Goal: Find specific page/section

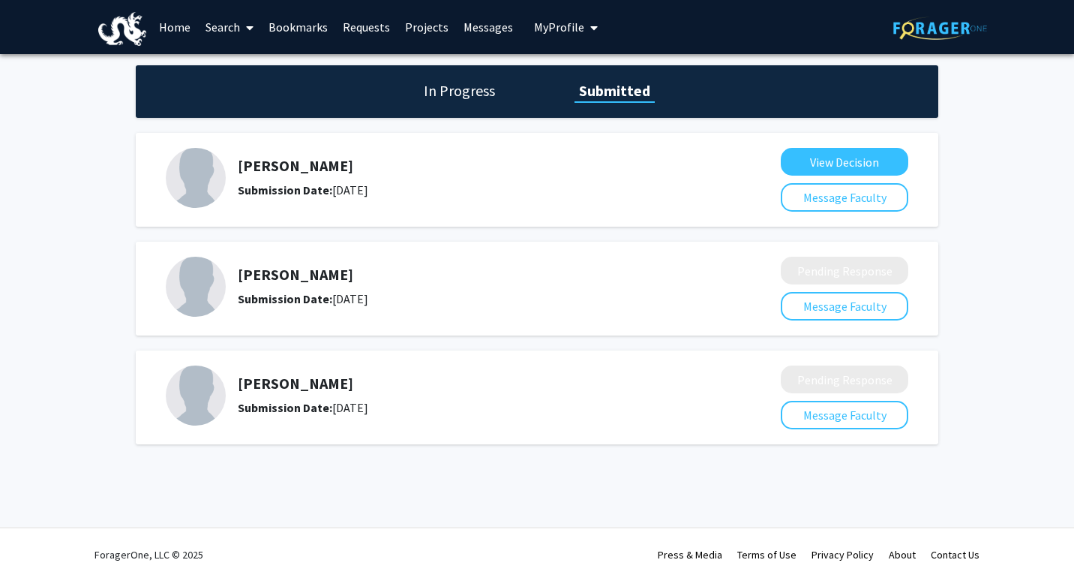
click at [221, 30] on link "Search" at bounding box center [229, 27] width 63 height 53
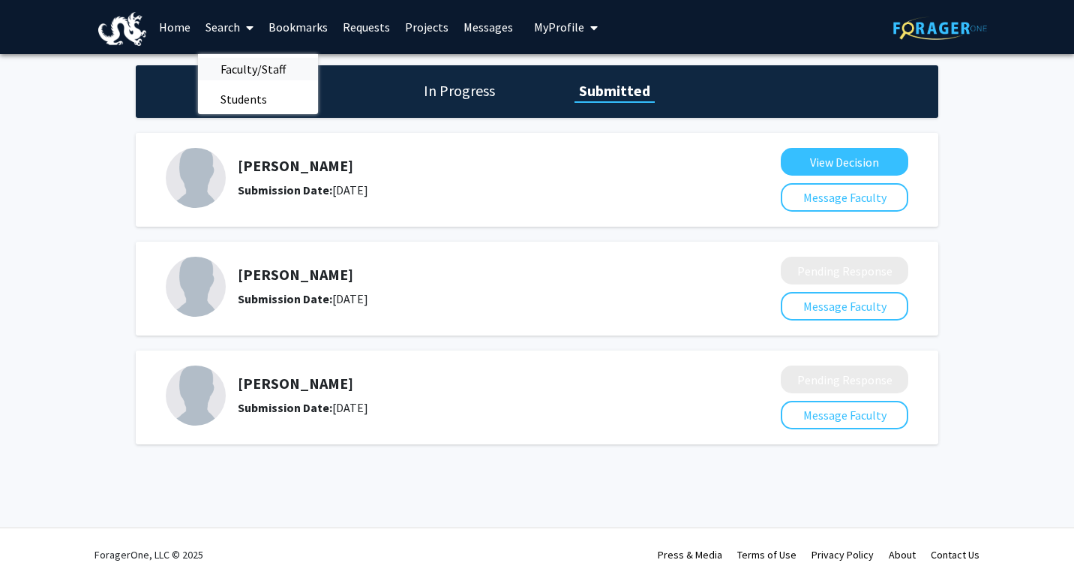
click at [235, 66] on span "Faculty/Staff" at bounding box center [253, 69] width 110 height 30
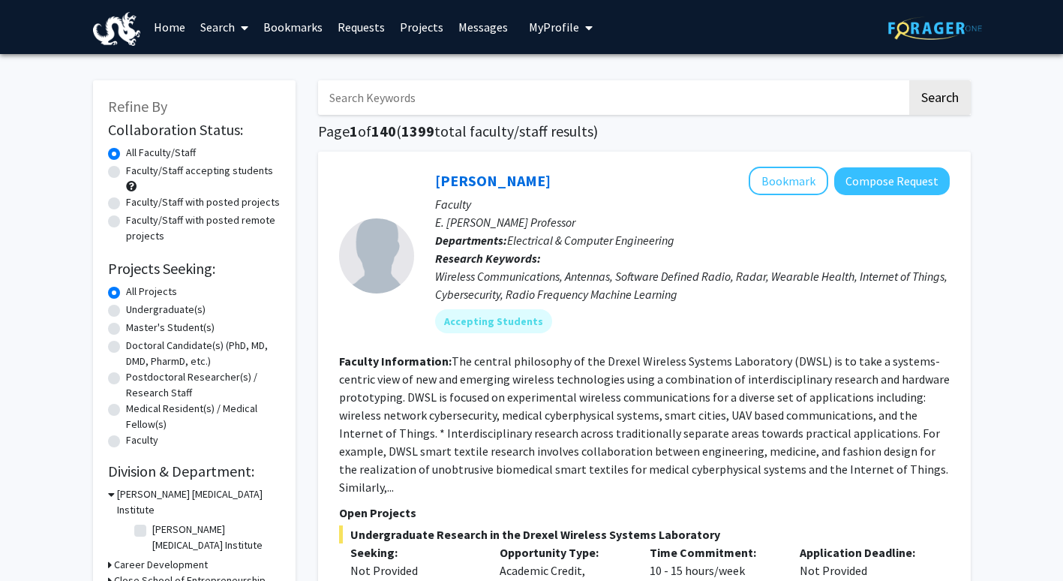
click at [473, 113] on input "Search Keywords" at bounding box center [612, 97] width 589 height 35
type input "vip"
click at [909, 80] on button "Search" at bounding box center [940, 97] width 62 height 35
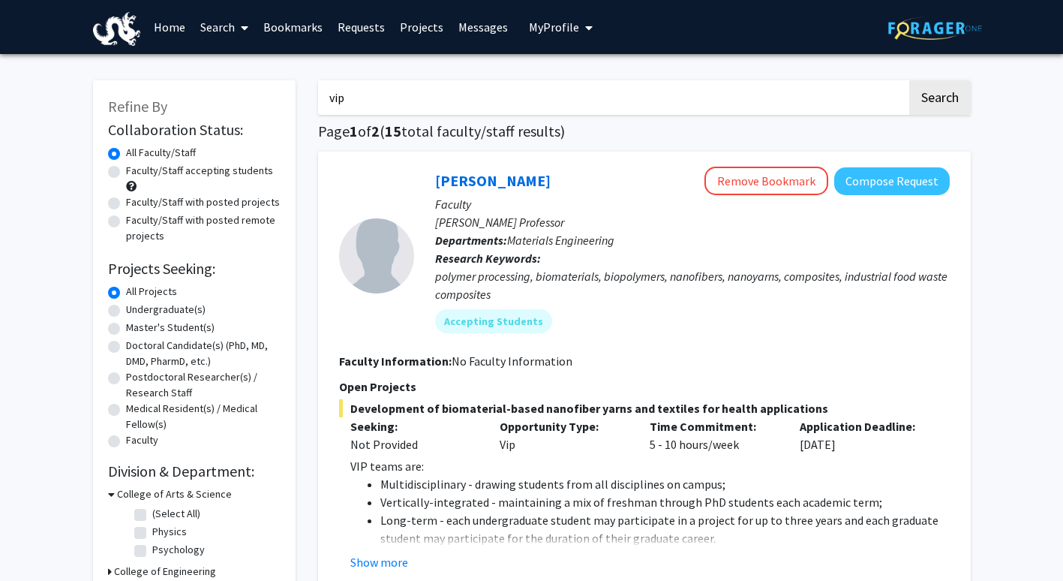
click at [344, 32] on link "Requests" at bounding box center [361, 27] width 62 height 53
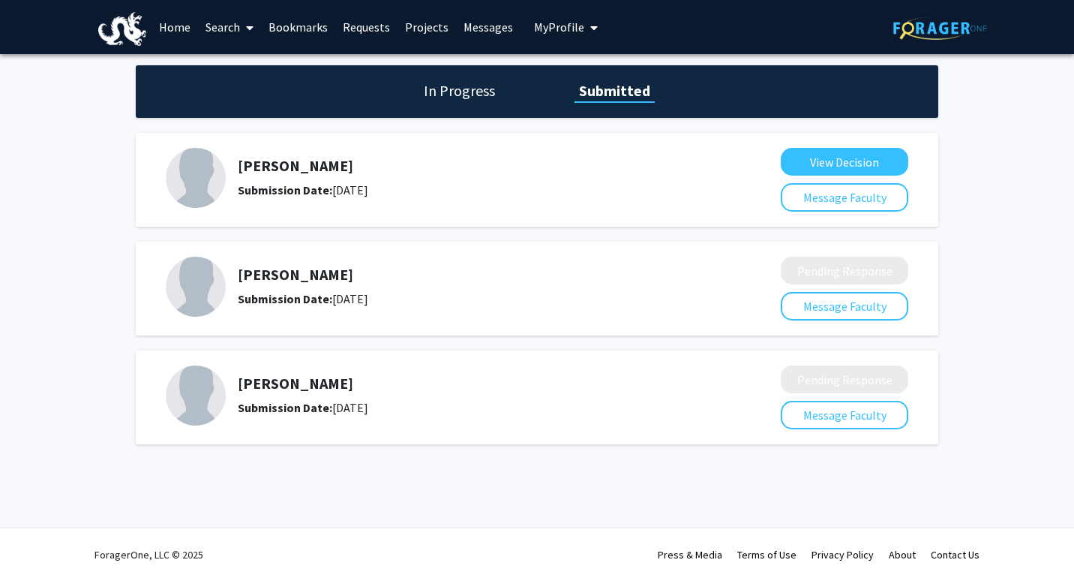
click at [223, 33] on link "Search" at bounding box center [229, 27] width 63 height 53
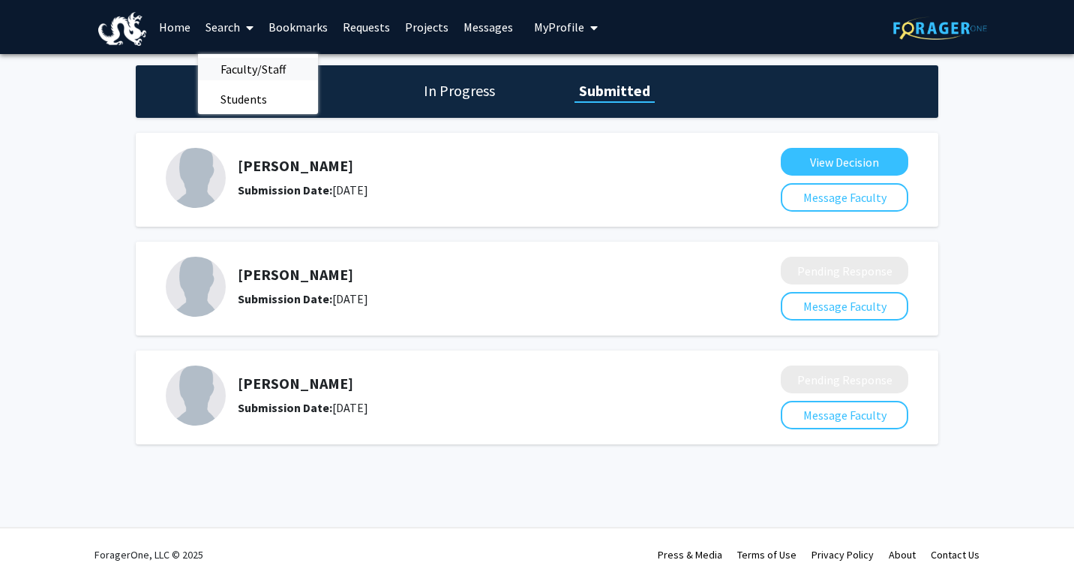
click at [258, 71] on span "Faculty/Staff" at bounding box center [253, 69] width 110 height 30
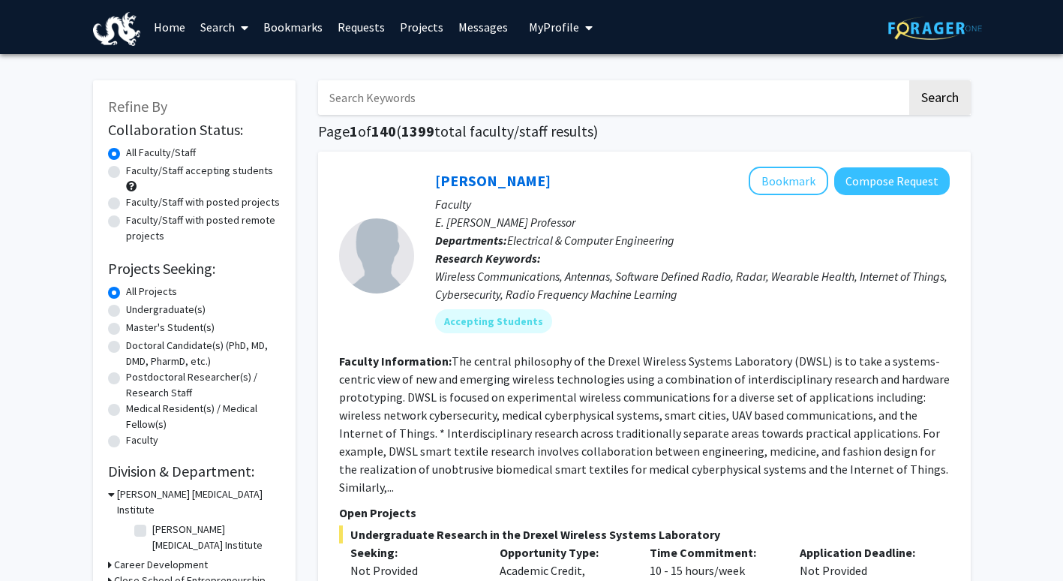
click at [341, 22] on link "Requests" at bounding box center [361, 27] width 62 height 53
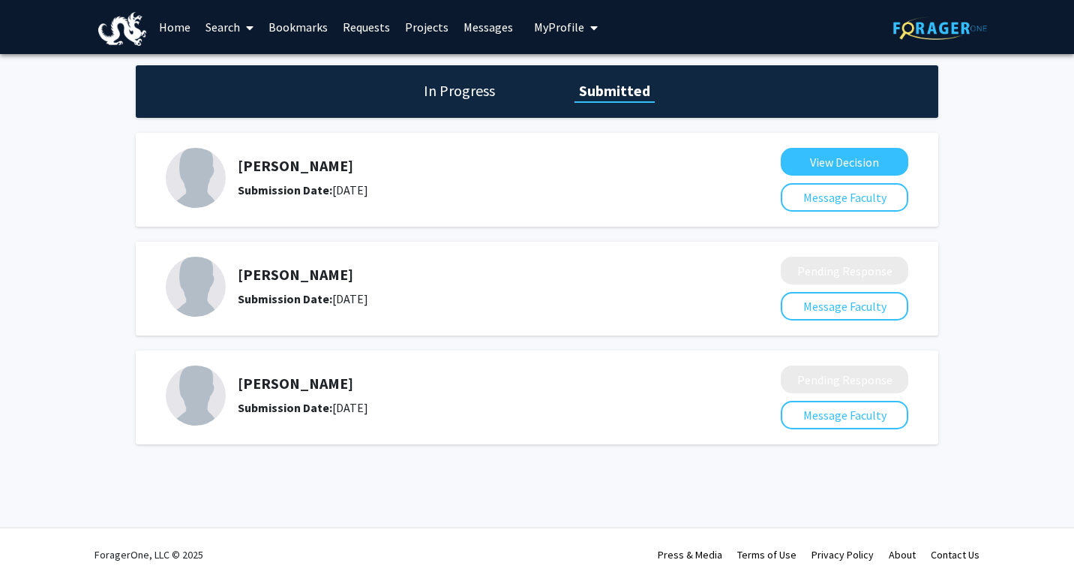
click at [488, 30] on link "Messages" at bounding box center [488, 27] width 65 height 53
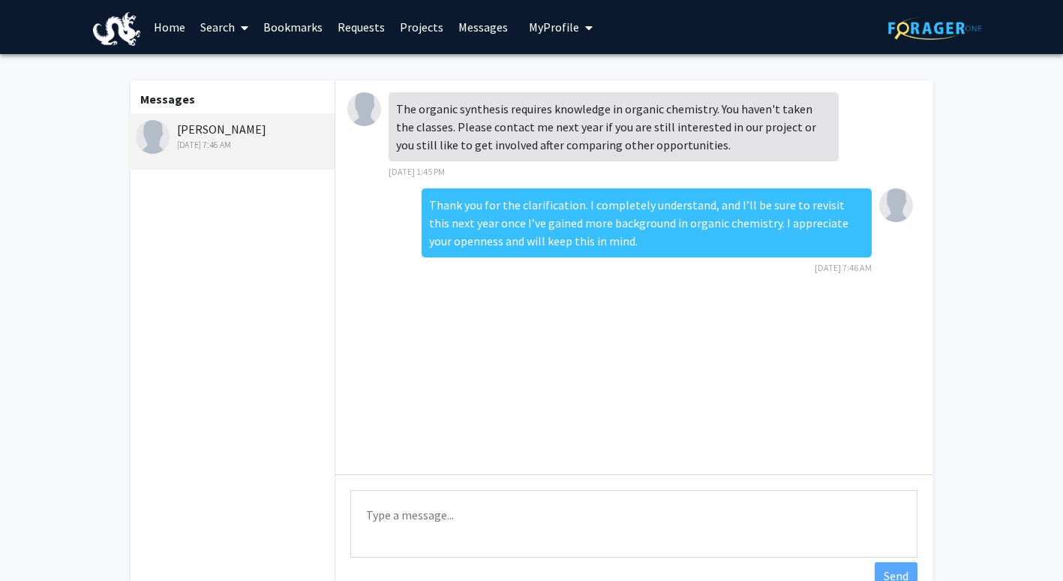
click at [168, 27] on link "Home" at bounding box center [169, 27] width 47 height 53
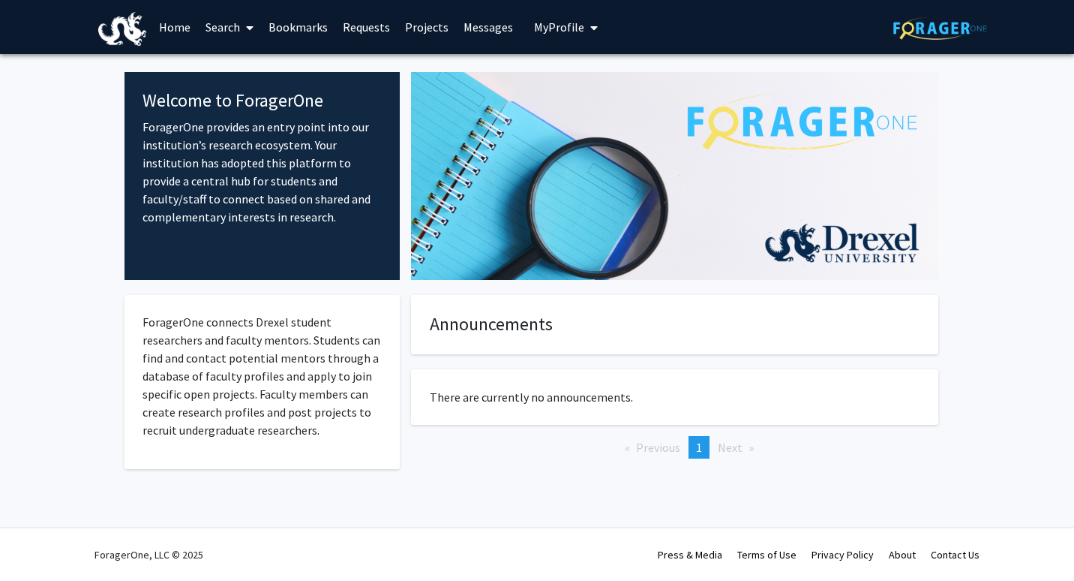
click at [369, 24] on link "Requests" at bounding box center [366, 27] width 62 height 53
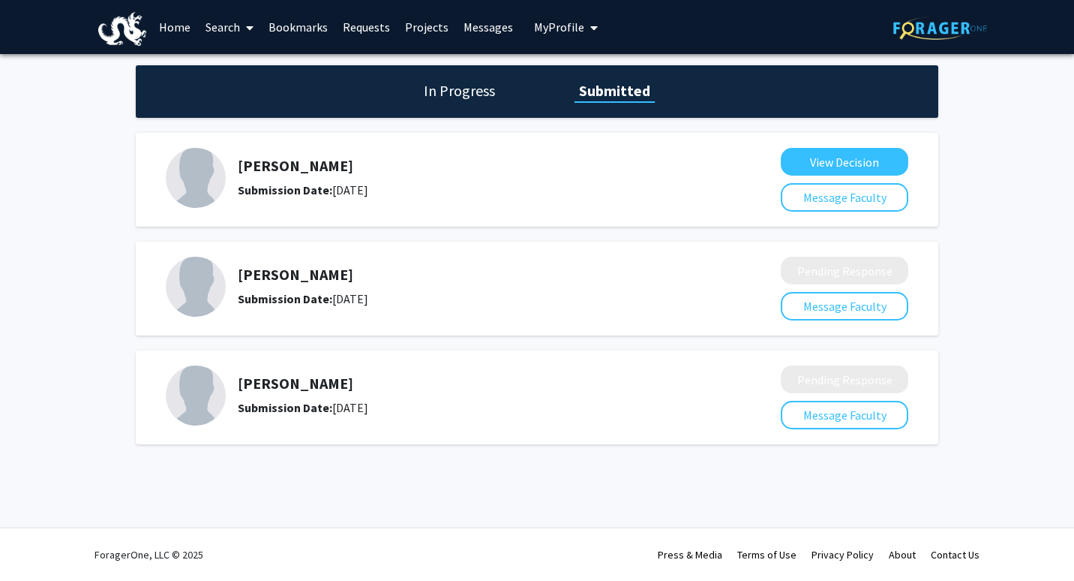
click at [437, 32] on link "Projects" at bounding box center [427, 27] width 59 height 53
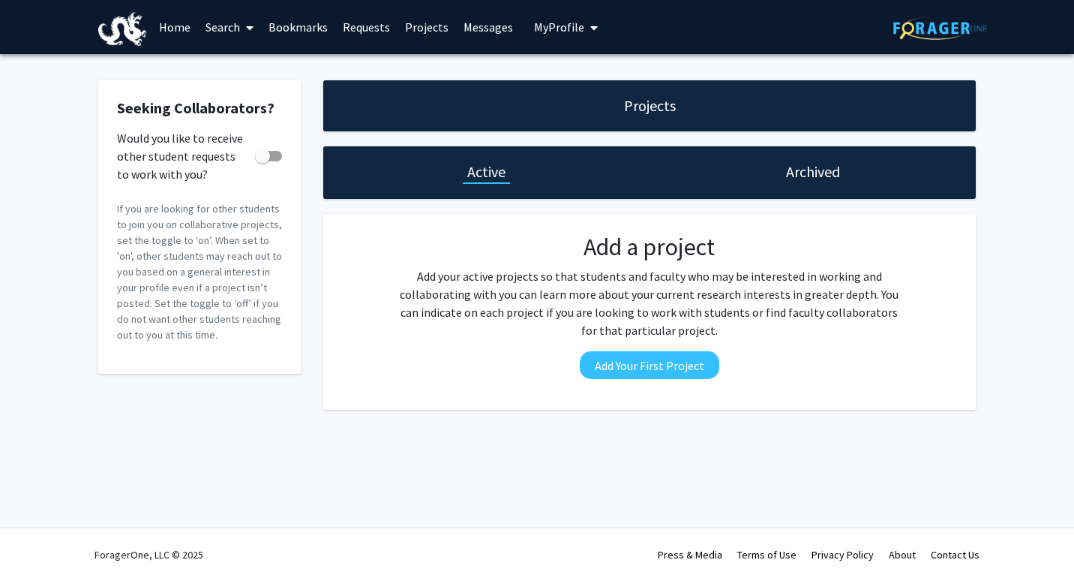
click at [467, 22] on link "Messages" at bounding box center [488, 27] width 65 height 53
